Goal: Task Accomplishment & Management: Manage account settings

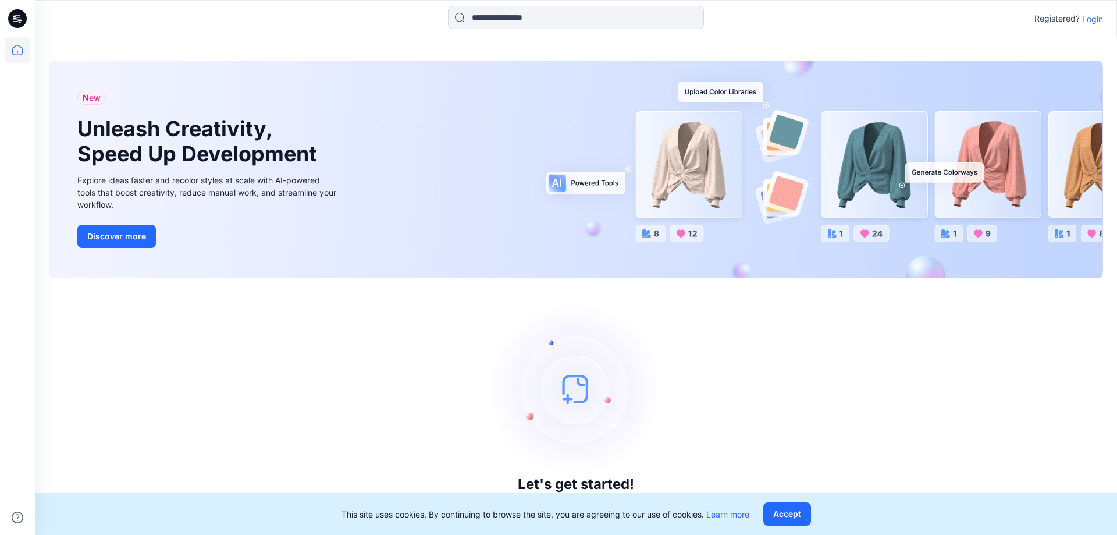
click at [1101, 15] on p "Login" at bounding box center [1092, 19] width 21 height 12
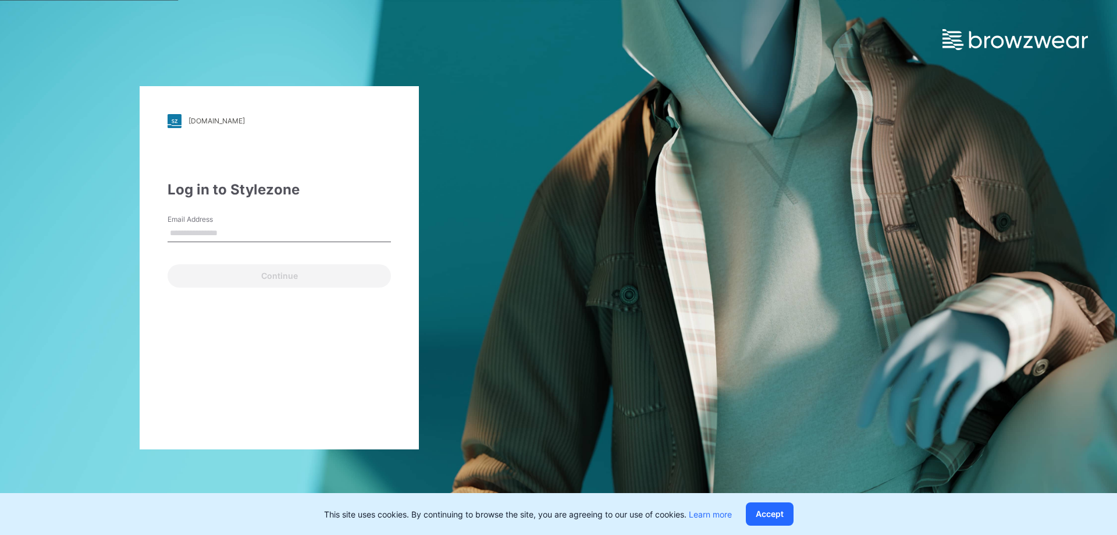
type input "**********"
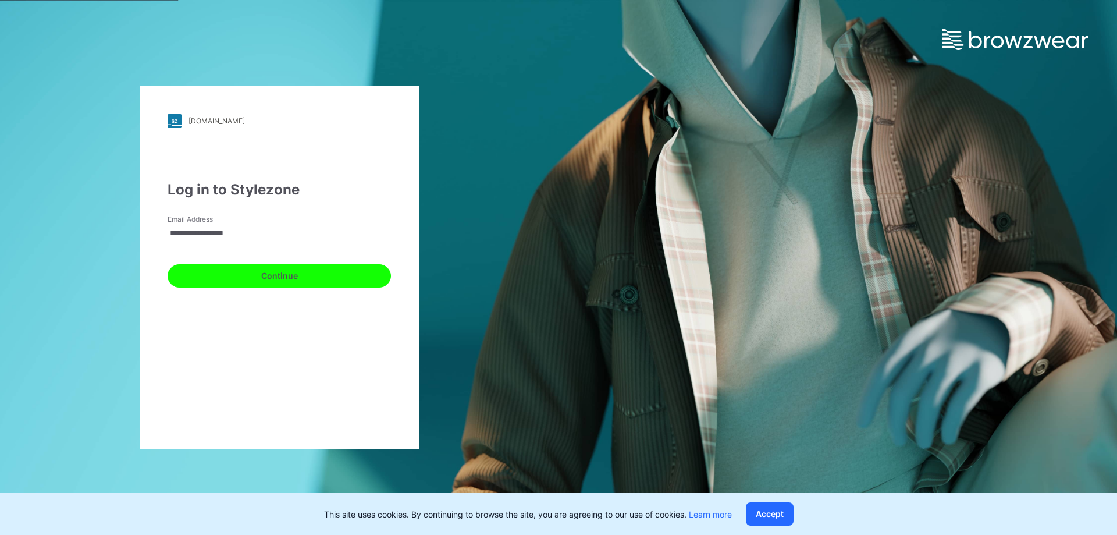
click at [266, 271] on button "Continue" at bounding box center [279, 275] width 223 height 23
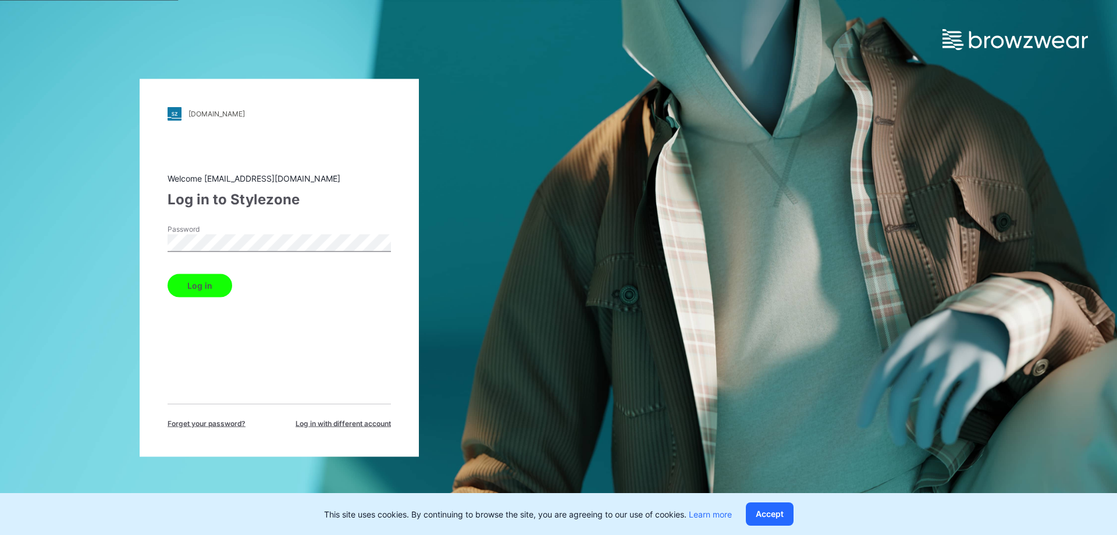
click at [217, 285] on button "Log in" at bounding box center [200, 284] width 65 height 23
